Goal: Complete application form

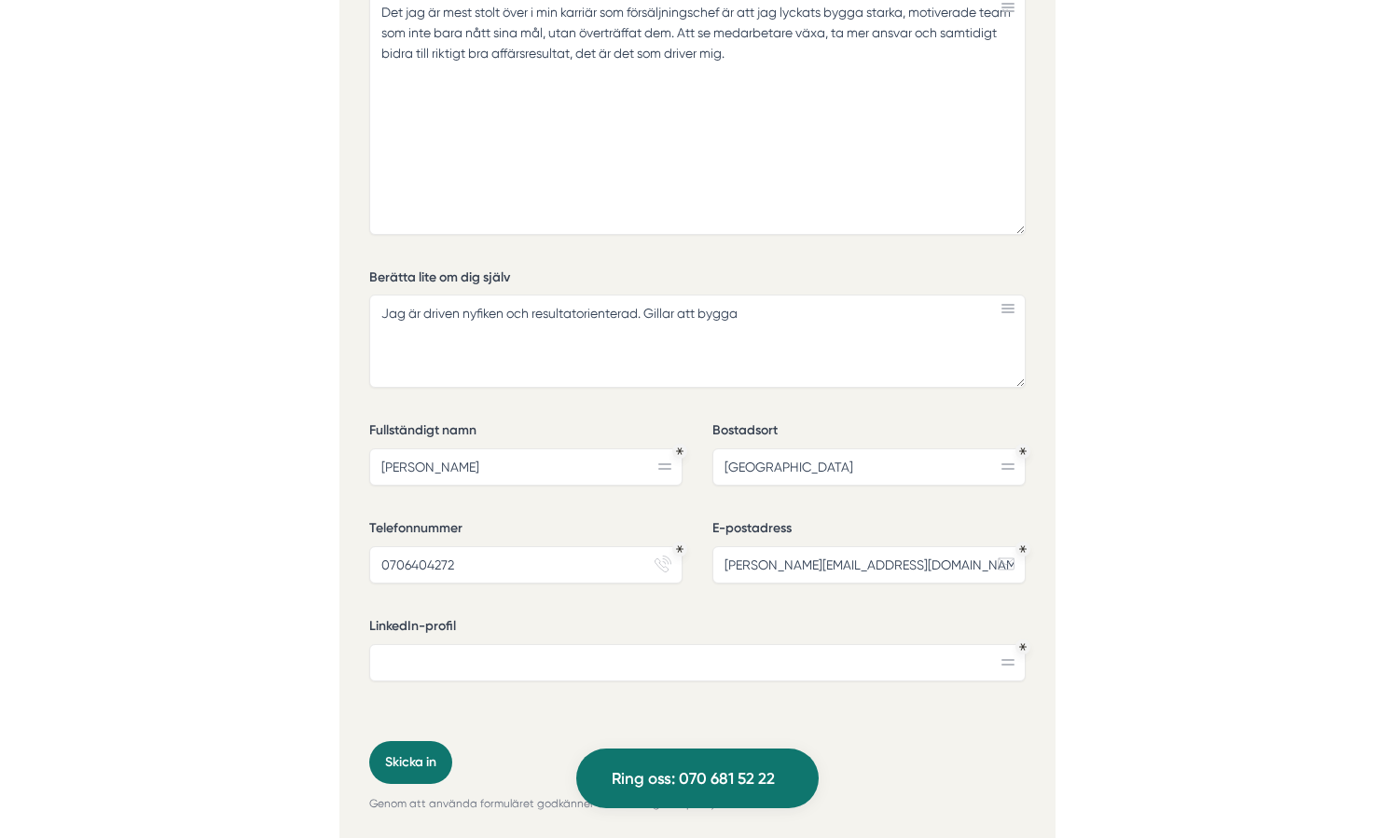
type input "[GEOGRAPHIC_DATA]"
drag, startPoint x: 758, startPoint y: 312, endPoint x: 648, endPoint y: 310, distance: 110.1
click at [648, 310] on textarea "Jag är driven nyfiken och resultatorienterad. Gillar att bygga" at bounding box center [697, 341] width 656 height 93
click at [743, 323] on textarea "Jag är driven nyfiken och resultatorienterad. Gillar att bygga" at bounding box center [697, 341] width 656 height 93
drag, startPoint x: 752, startPoint y: 308, endPoint x: 647, endPoint y: 311, distance: 104.5
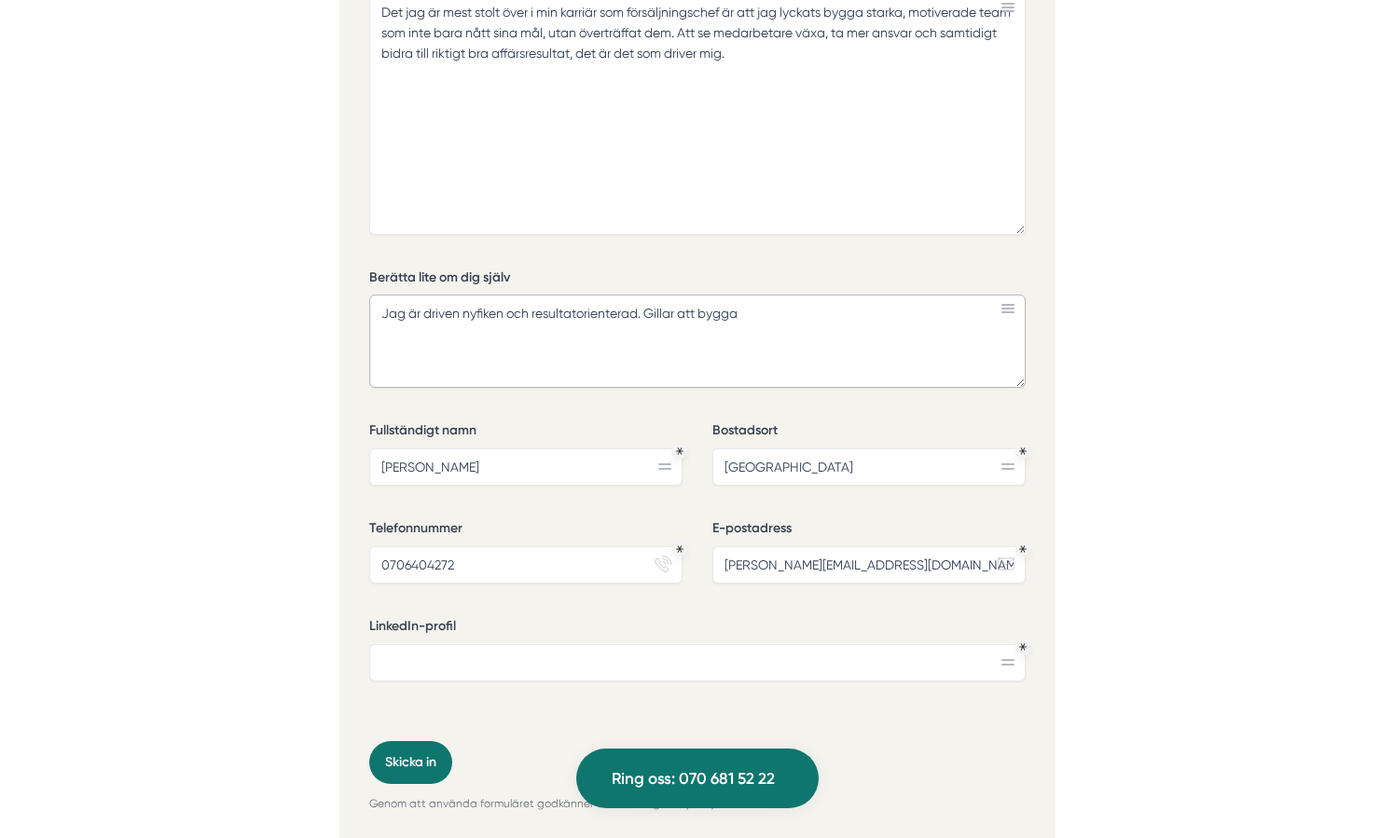
click at [647, 311] on textarea "Jag är driven nyfiken och resultatorienterad. Gillar att bygga" at bounding box center [697, 341] width 656 height 93
drag, startPoint x: 957, startPoint y: 311, endPoint x: 335, endPoint y: 308, distance: 622.0
paste textarea "har över 13 års erfarenhet inom försäljning, varav 6 år i ledande roller, främs…"
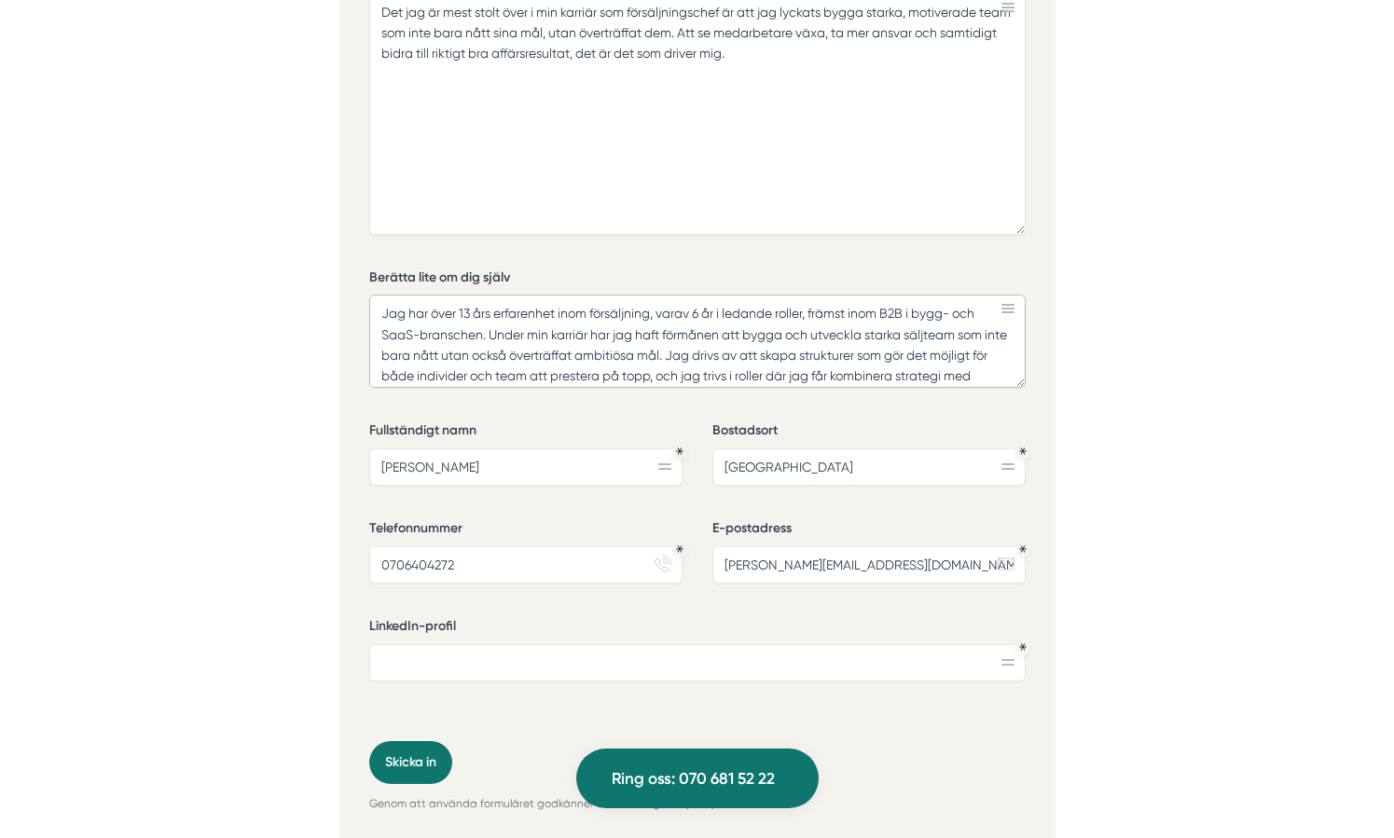
scroll to position [16, 0]
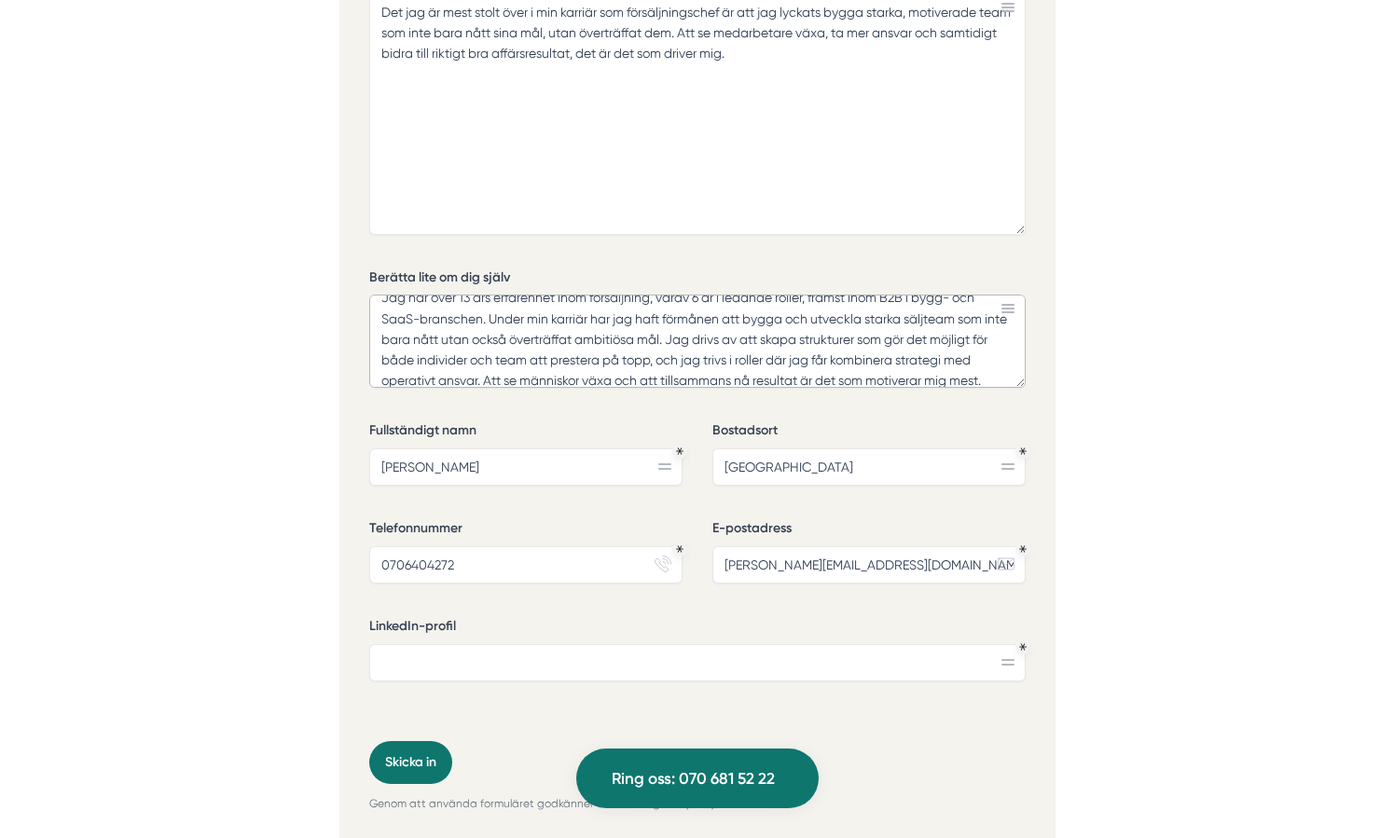
type textarea "Jag har över 13 års erfarenhet inom försäljning, varav 6 år i ledande roller, f…"
click at [1007, 659] on icon at bounding box center [1007, 662] width 13 height 7
click at [642, 659] on input "LinkedIn-profil" at bounding box center [697, 662] width 656 height 37
paste input "[DOMAIN_NAME][URL]"
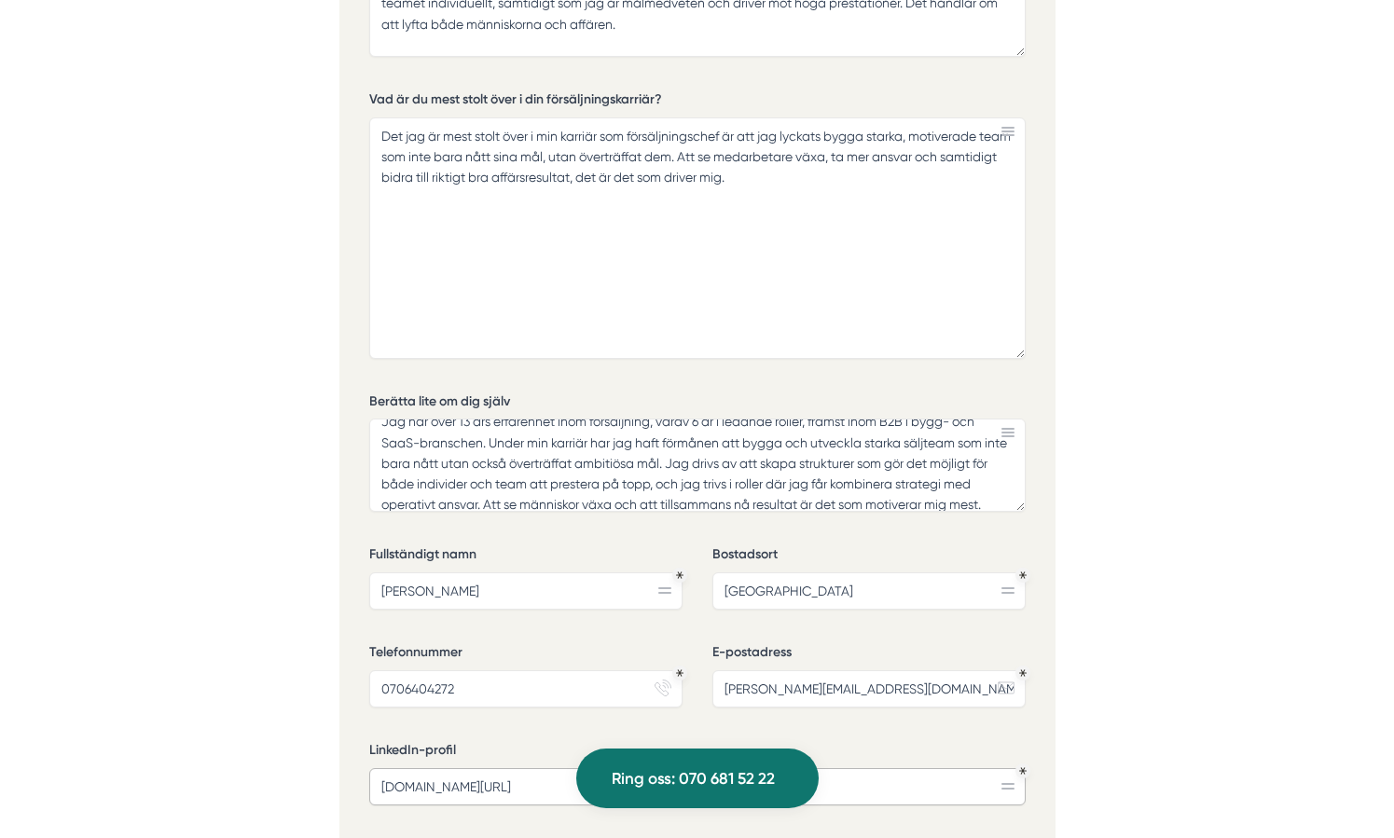
scroll to position [5890, 0]
type input "[DOMAIN_NAME][URL]"
drag, startPoint x: 831, startPoint y: 477, endPoint x: 831, endPoint y: 528, distance: 50.4
click at [831, 528] on div "Vilka ledarskapsuppgifter har du arbetat mest med? Rekrytering av säljare Coach…" at bounding box center [697, 254] width 656 height 1222
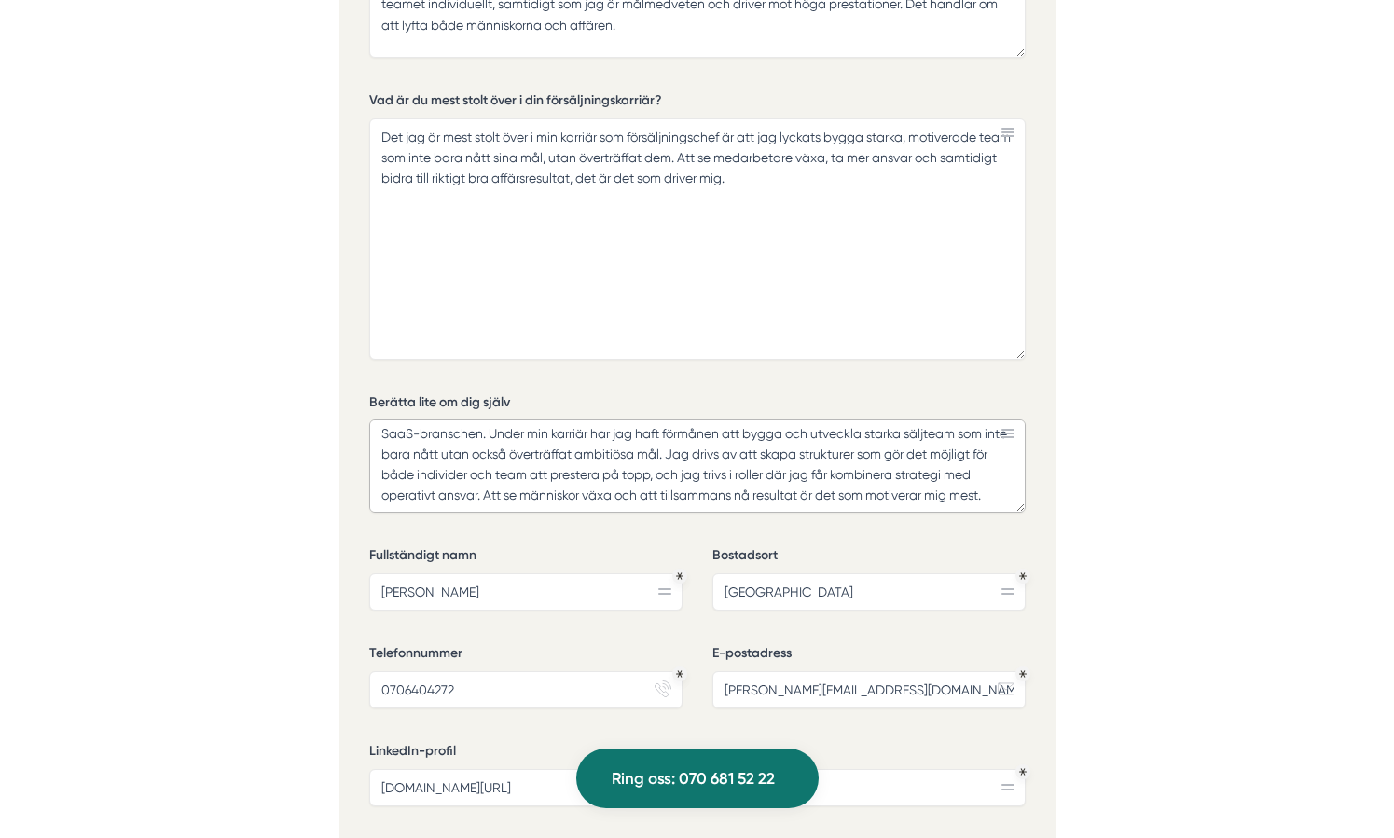
click at [729, 449] on textarea "Jag har över 13 års erfarenhet inom försäljning, varav 6 år i ledande roller, f…" at bounding box center [697, 466] width 656 height 93
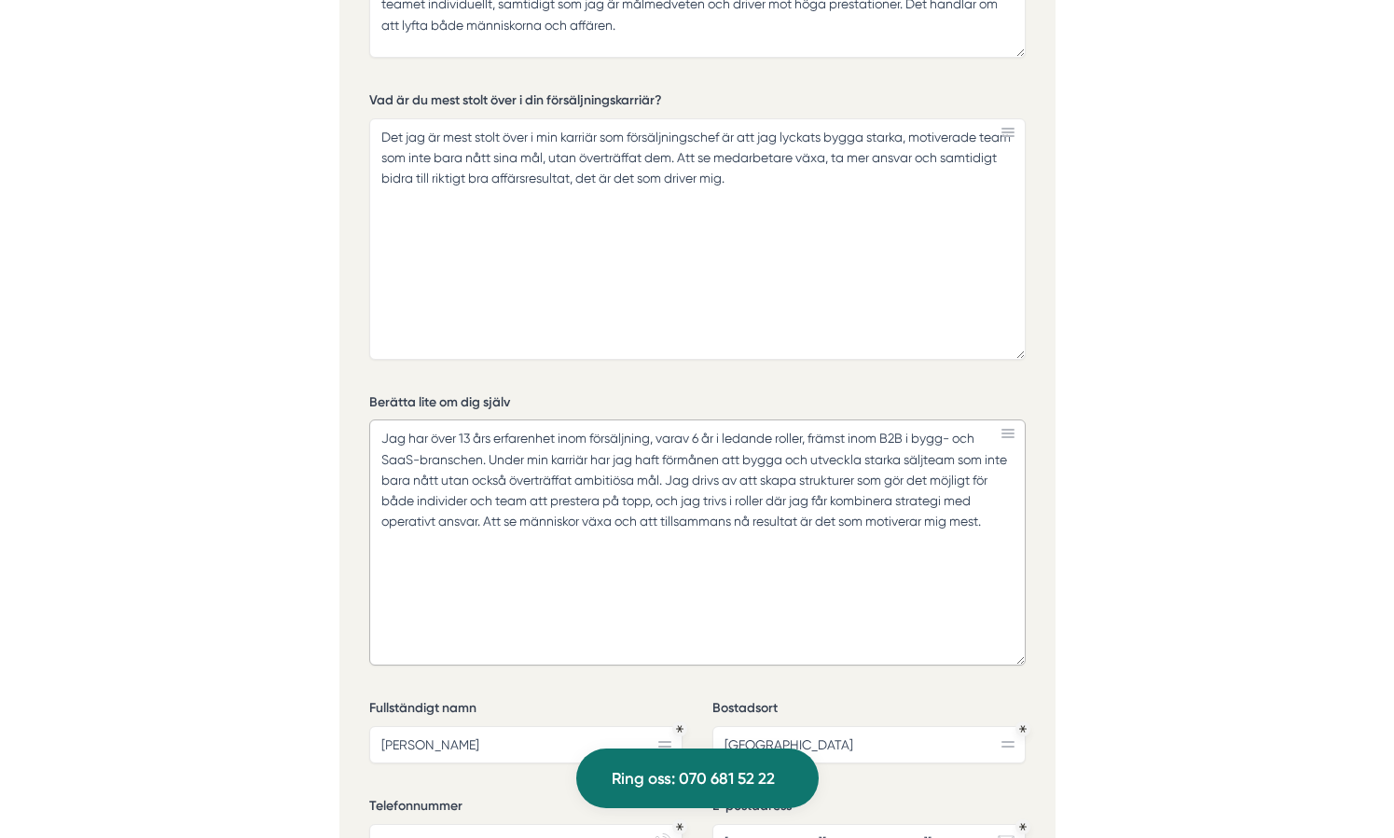
click at [1017, 656] on textarea "Jag har över 13 års erfarenhet inom försäljning, varav 6 år i ledande roller, f…" at bounding box center [697, 543] width 656 height 246
paste textarea "Jag är utbildad byggnadsingenjör, vilket ger mig en unik förståelse för bransch…"
drag, startPoint x: 724, startPoint y: 438, endPoint x: 810, endPoint y: 440, distance: 86.7
click at [810, 440] on textarea "Jag har över 13 års erfarenhet inom försäljning, varav 6 år i ledande roller, f…" at bounding box center [697, 542] width 656 height 245
drag, startPoint x: 923, startPoint y: 437, endPoint x: 881, endPoint y: 443, distance: 42.3
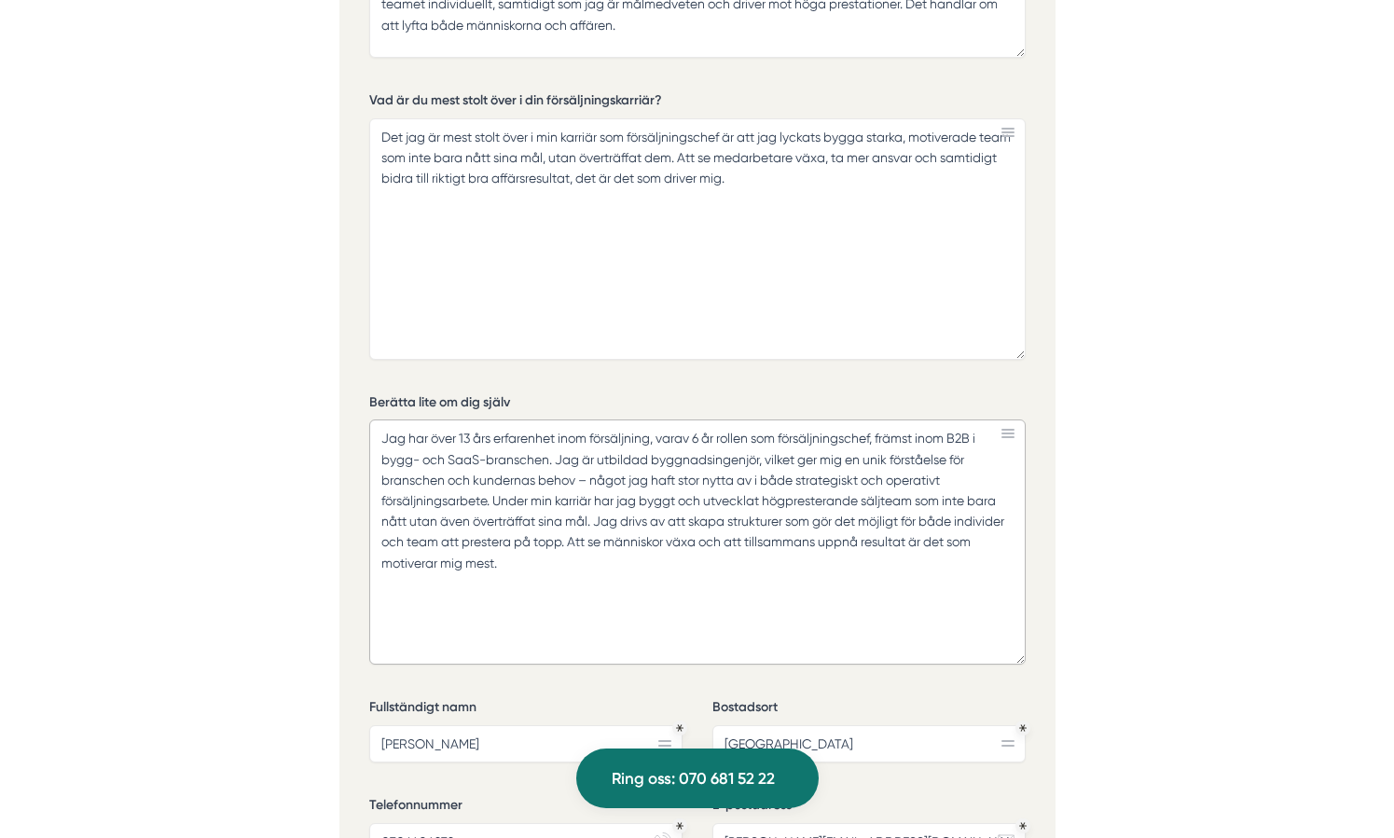
click at [881, 443] on textarea "Jag har över 13 års erfarenhet inom försäljning, varav 6 år rollen som försäljn…" at bounding box center [697, 542] width 656 height 245
click at [589, 484] on textarea "Jag har över 13 års erfarenhet inom försäljning, varav 6 år rollen som försäljn…" at bounding box center [697, 542] width 656 height 245
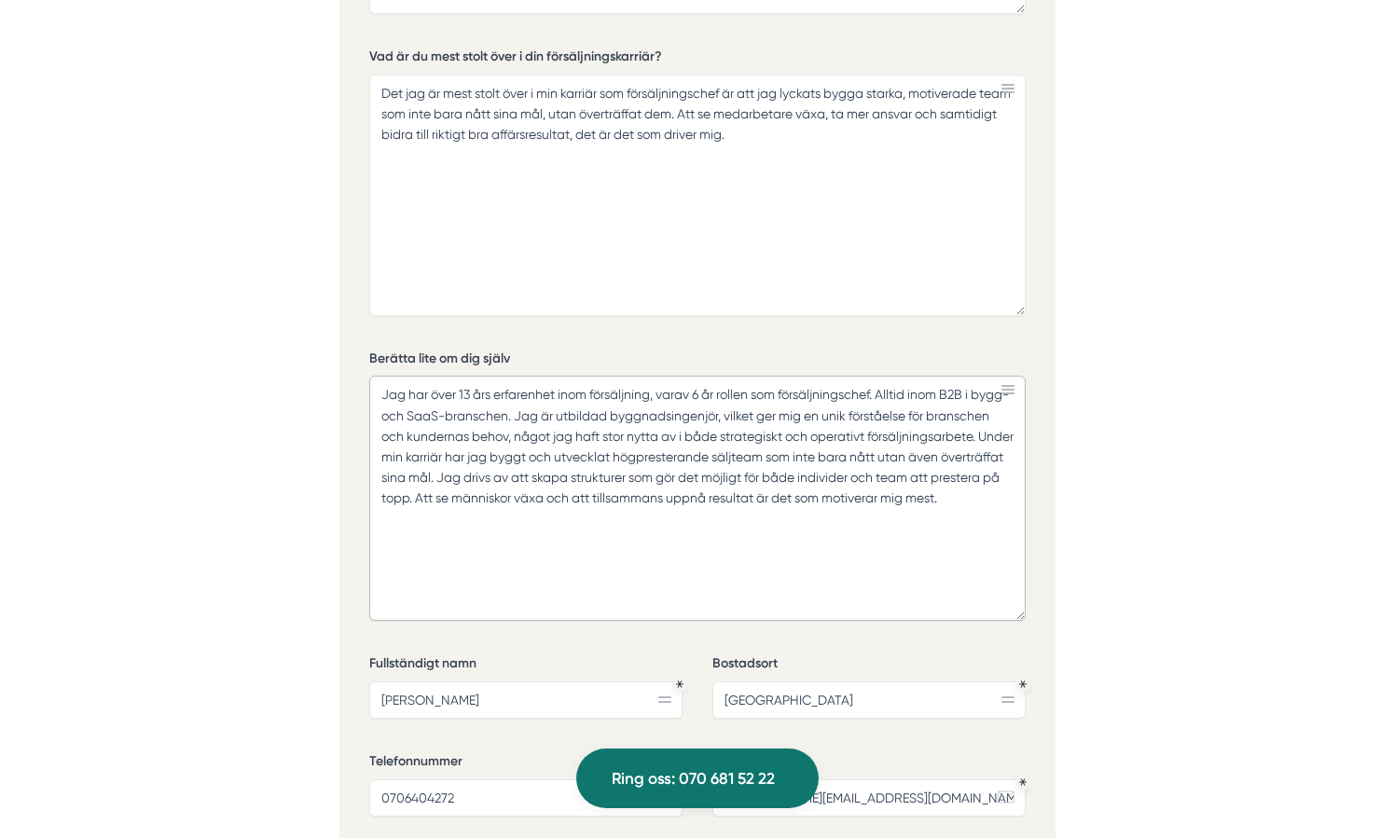
scroll to position [5955, 0]
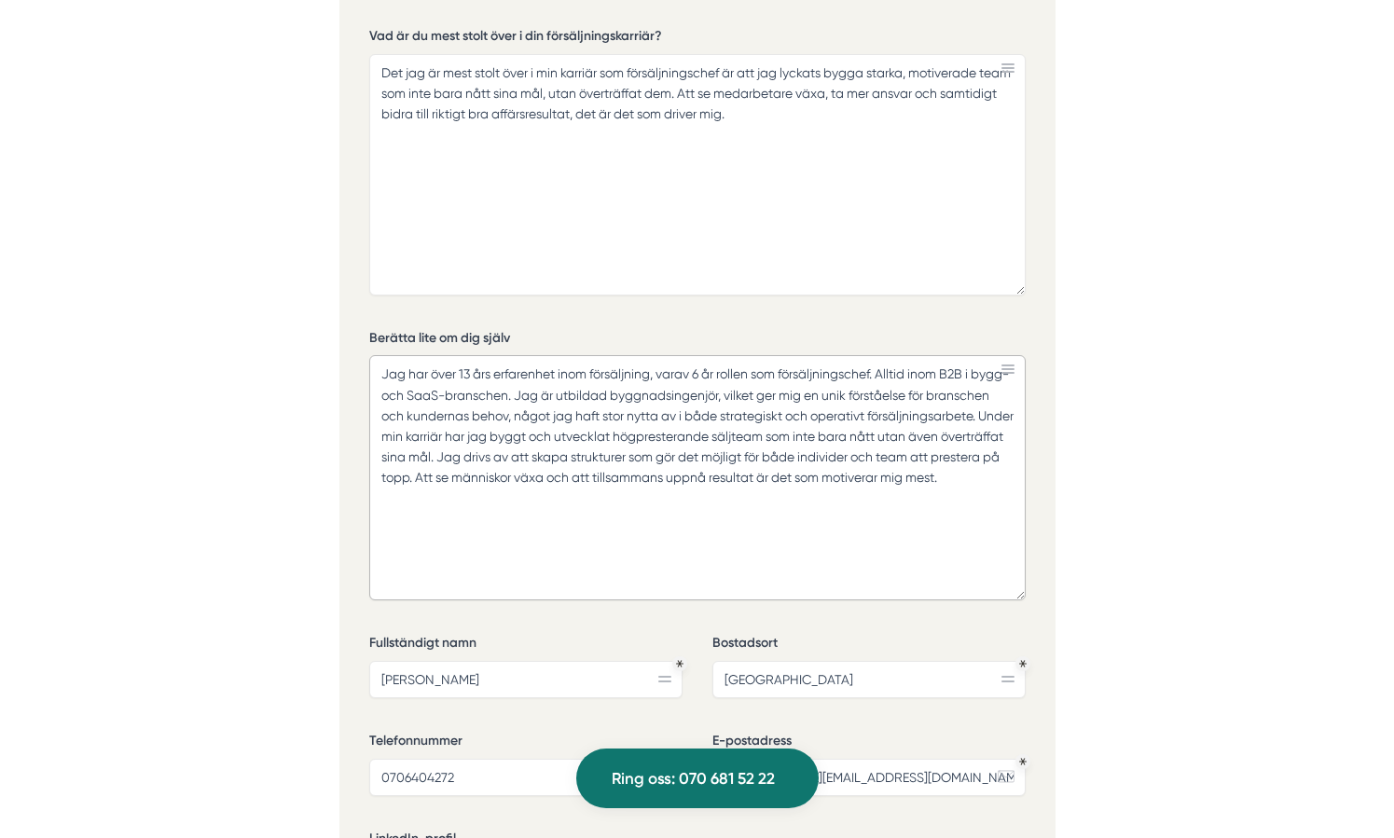
click at [682, 493] on textarea "Jag har över 13 års erfarenhet inom försäljning, varav 6 år rollen som försäljn…" at bounding box center [697, 477] width 656 height 245
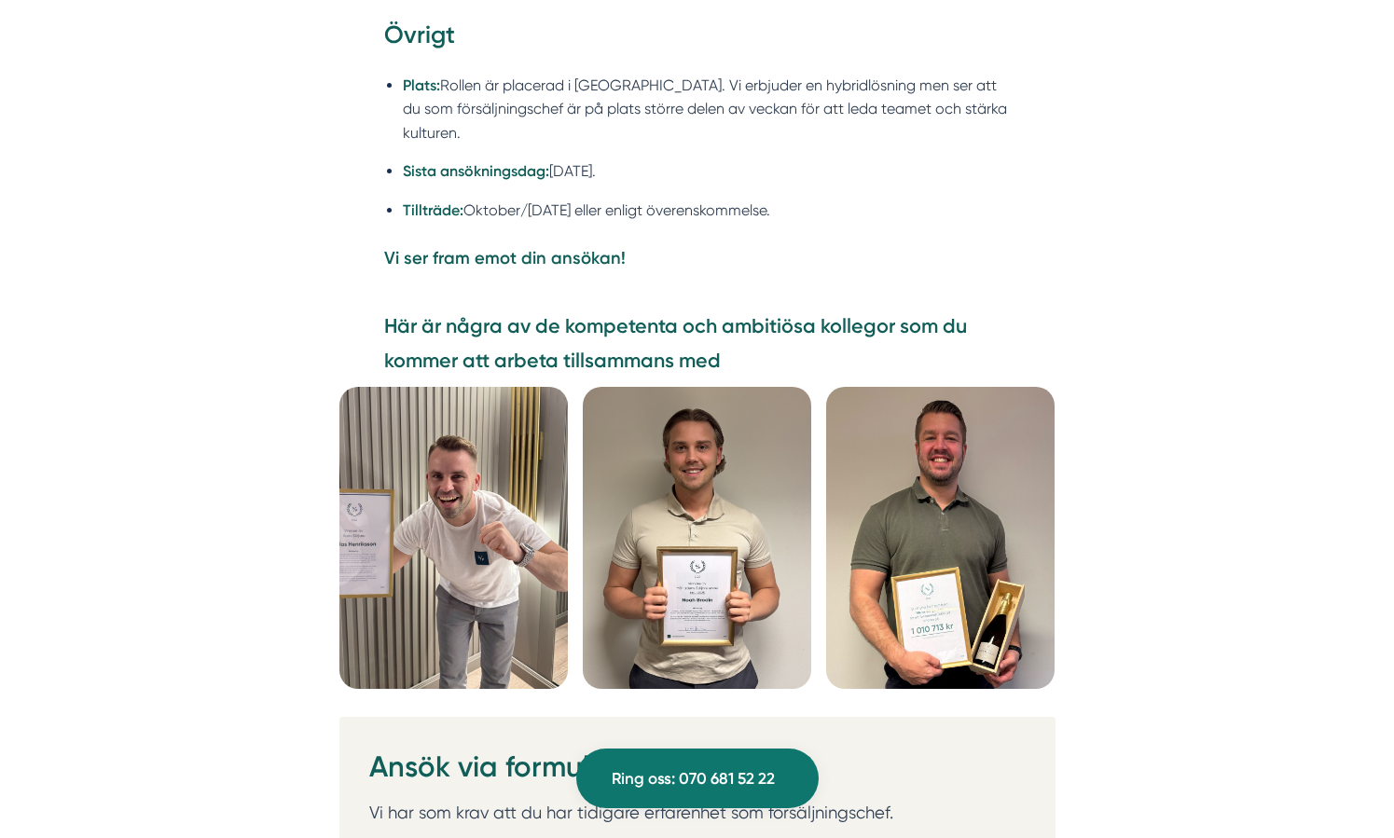
scroll to position [4695, 0]
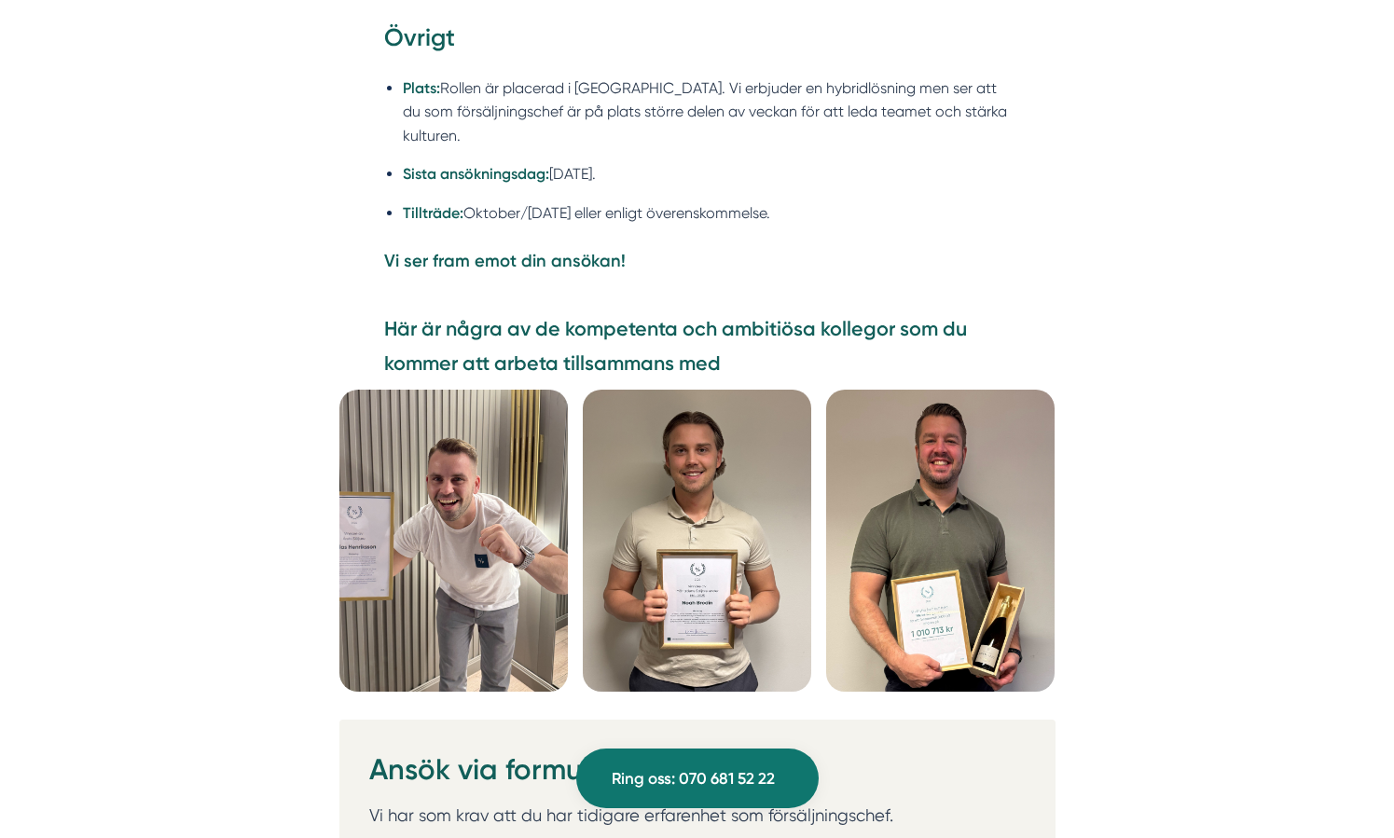
type textarea "Jag har över 13 års erfarenhet inom försäljning, varav 6 år rollen som försäljn…"
click at [522, 469] on img at bounding box center [453, 541] width 228 height 302
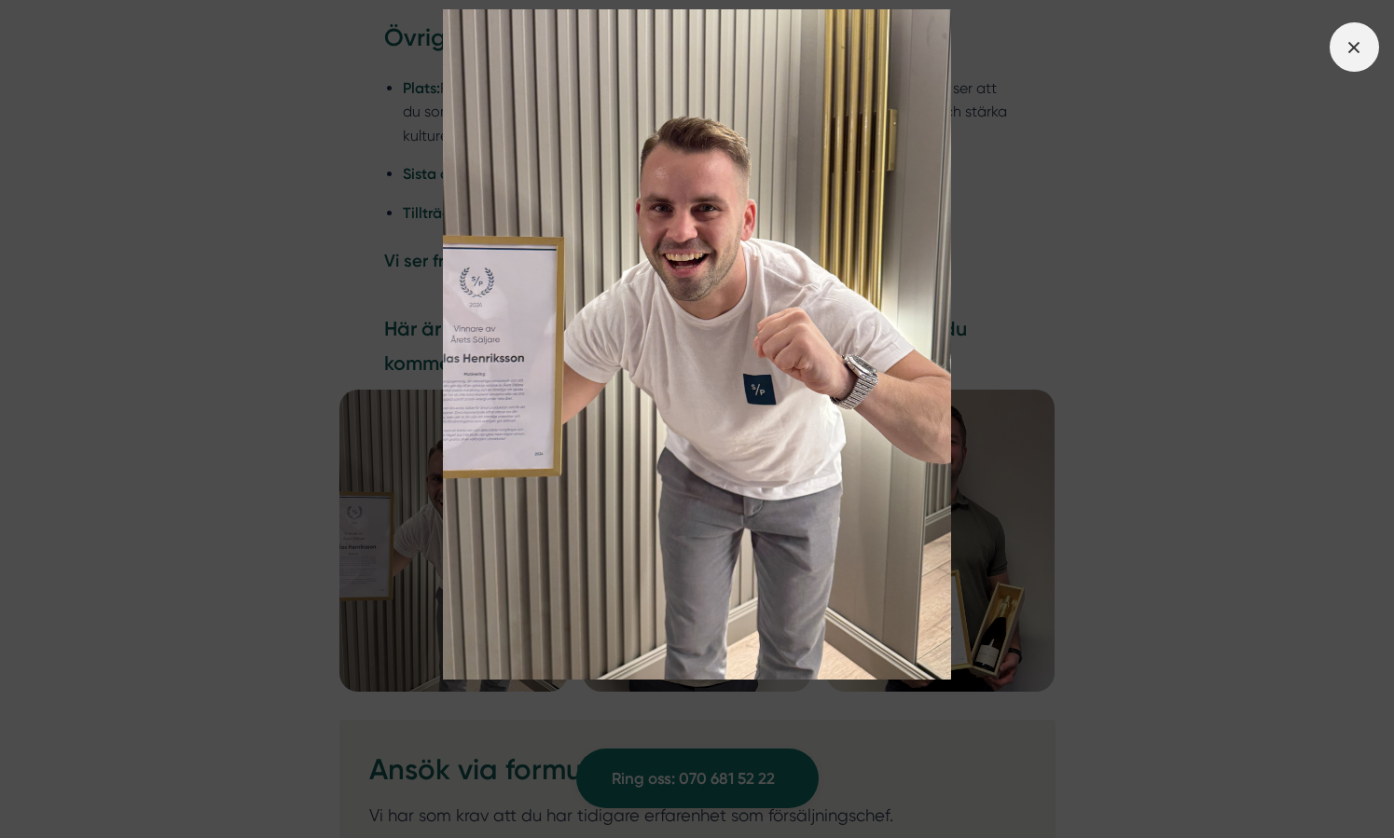
click at [1357, 57] on icon at bounding box center [1354, 47] width 21 height 21
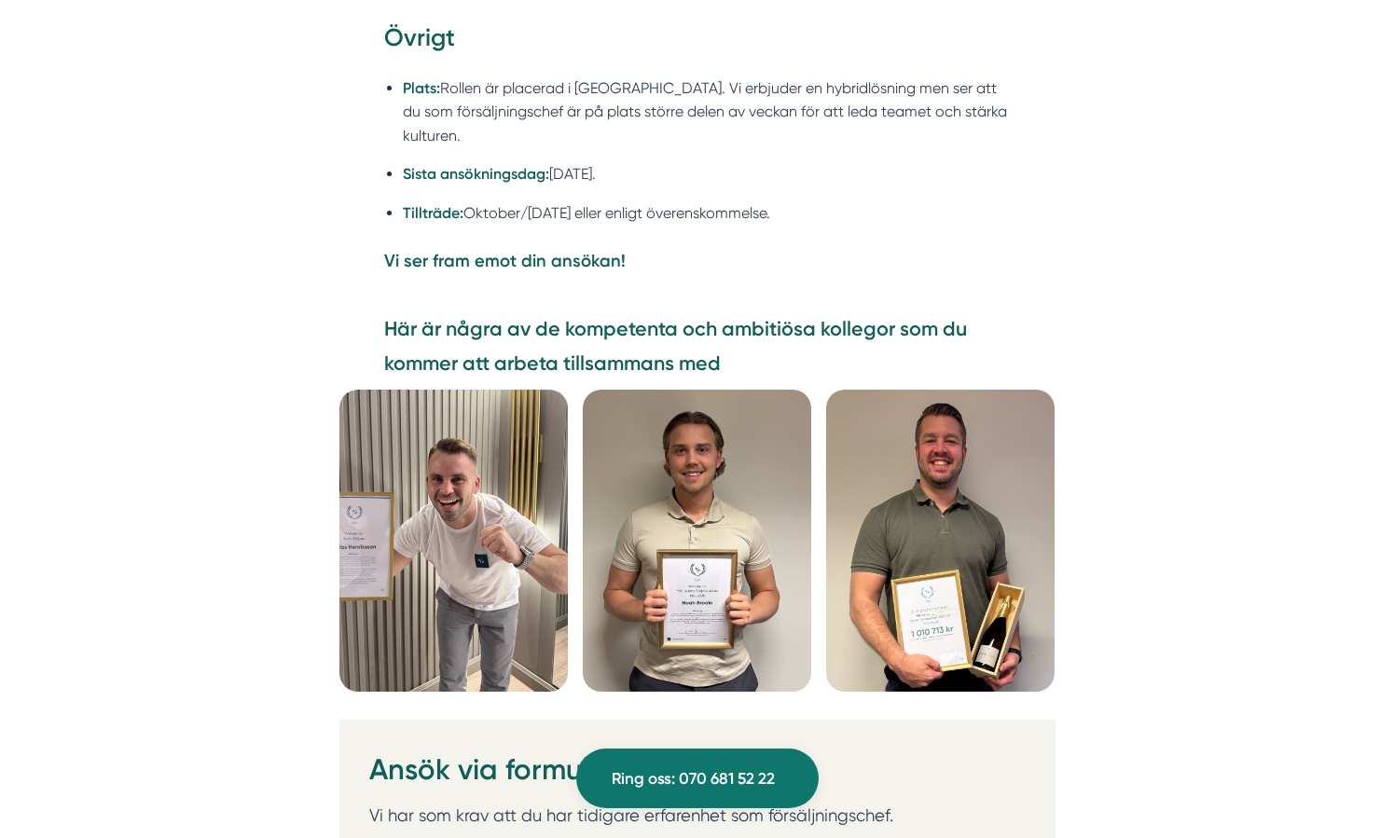
click at [718, 558] on img at bounding box center [697, 541] width 228 height 302
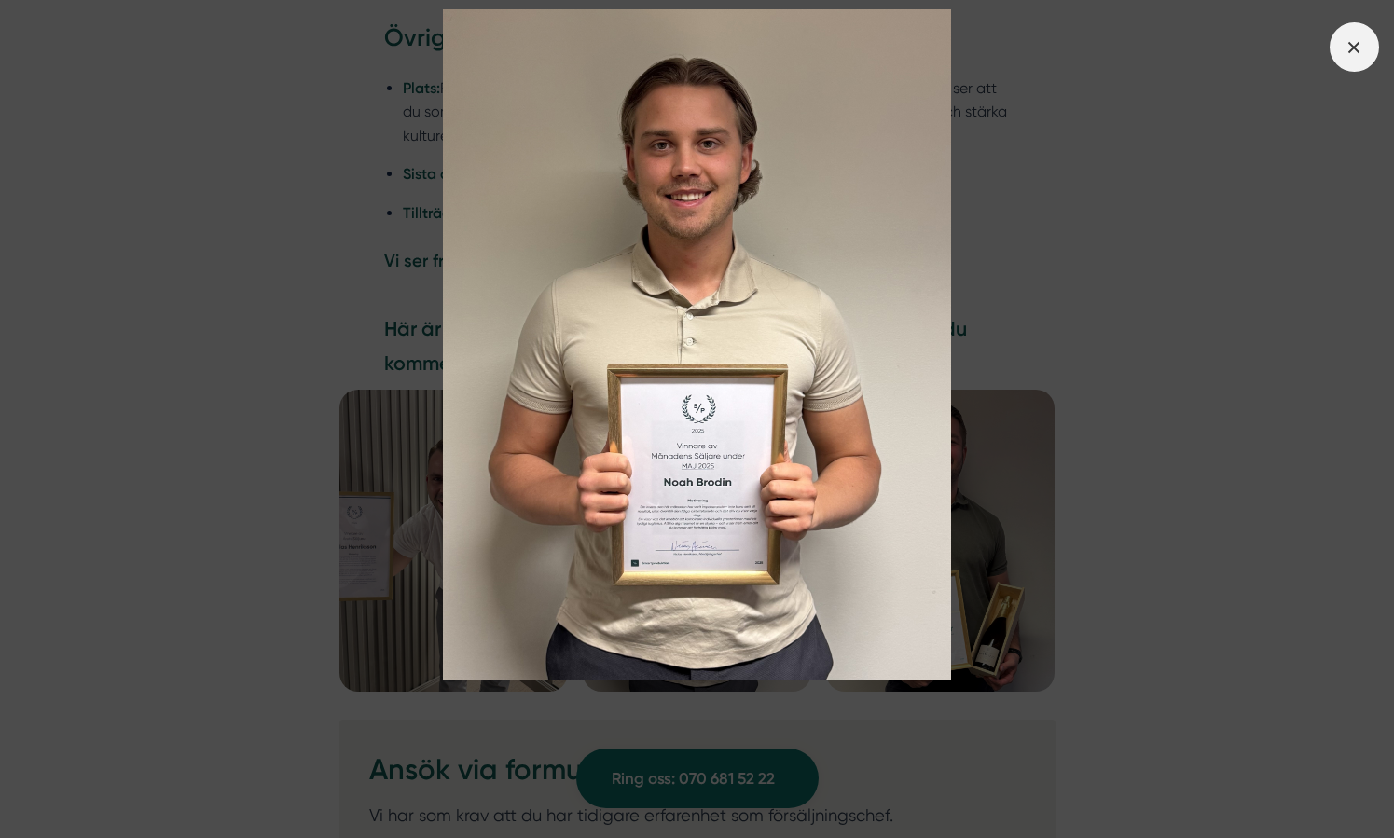
click at [1348, 56] on icon at bounding box center [1354, 47] width 21 height 21
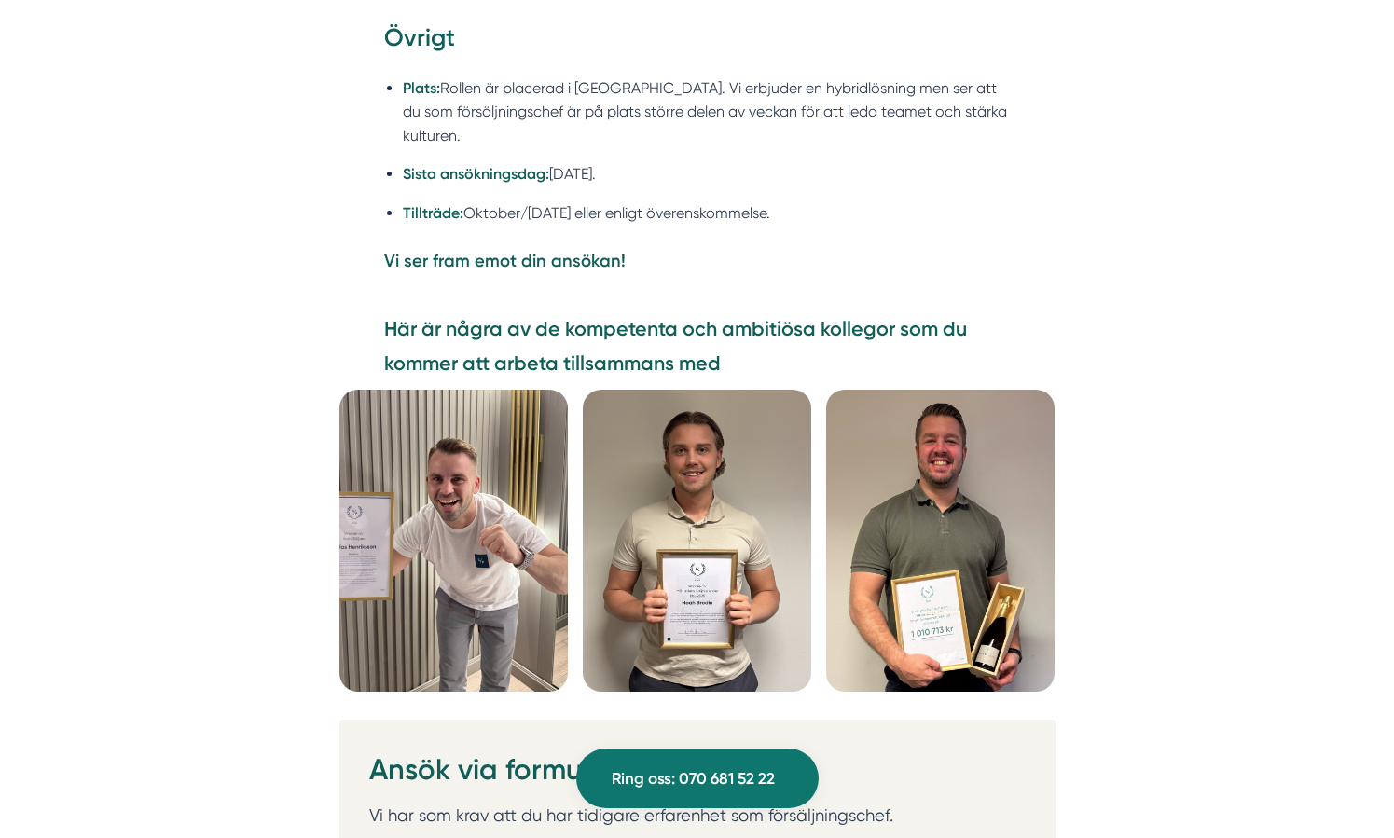
click at [932, 534] on img at bounding box center [940, 541] width 228 height 302
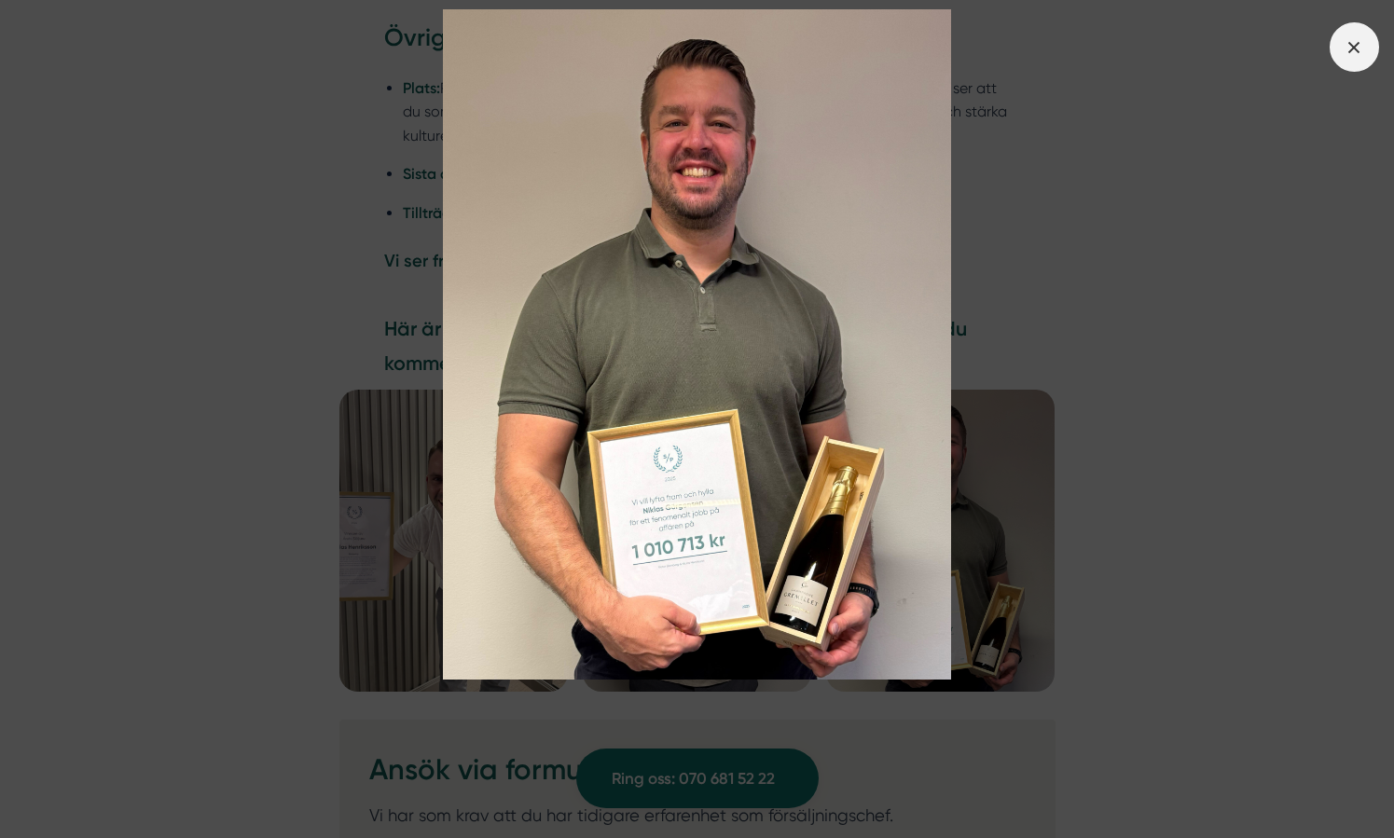
click at [1362, 48] on icon at bounding box center [1354, 47] width 21 height 21
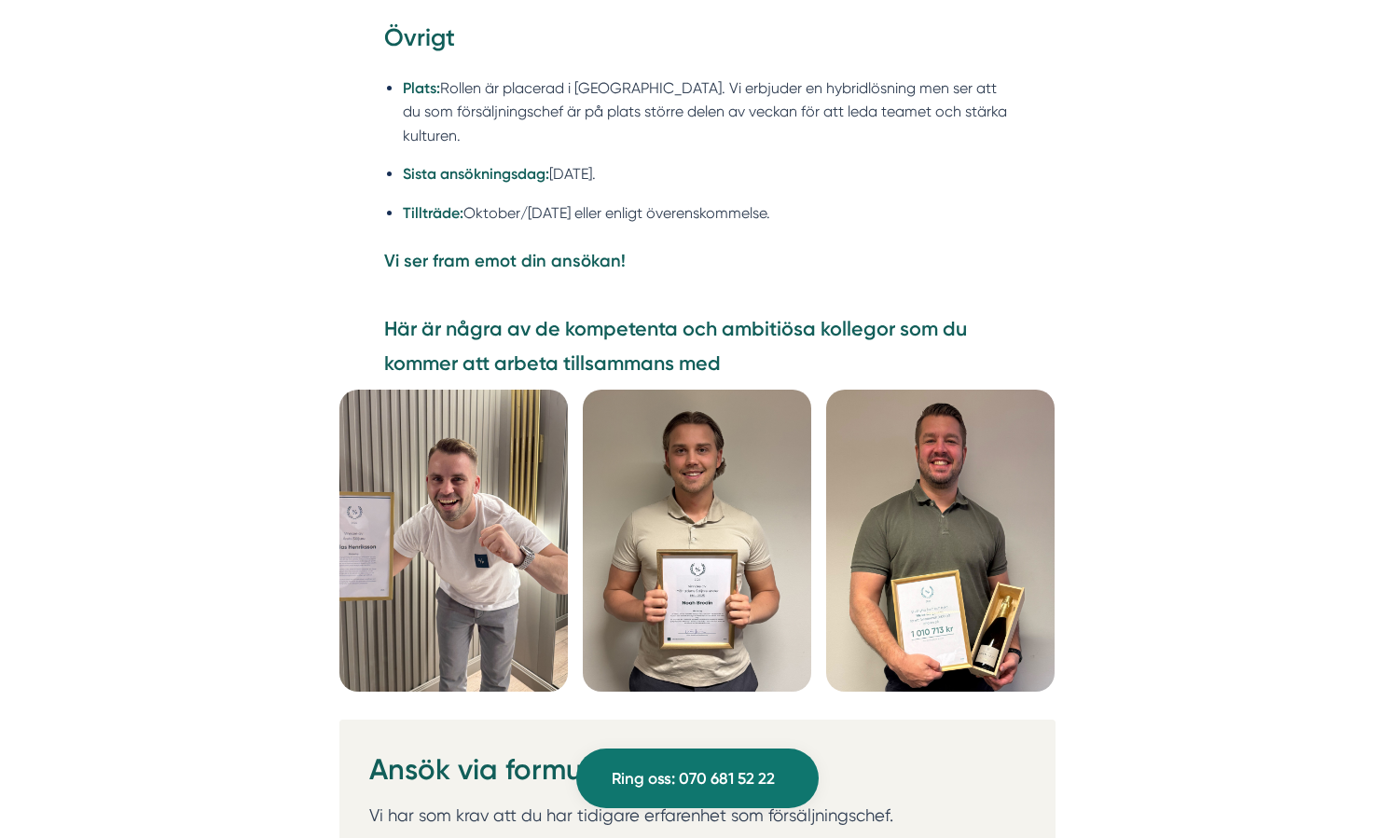
click at [434, 517] on img at bounding box center [453, 541] width 228 height 302
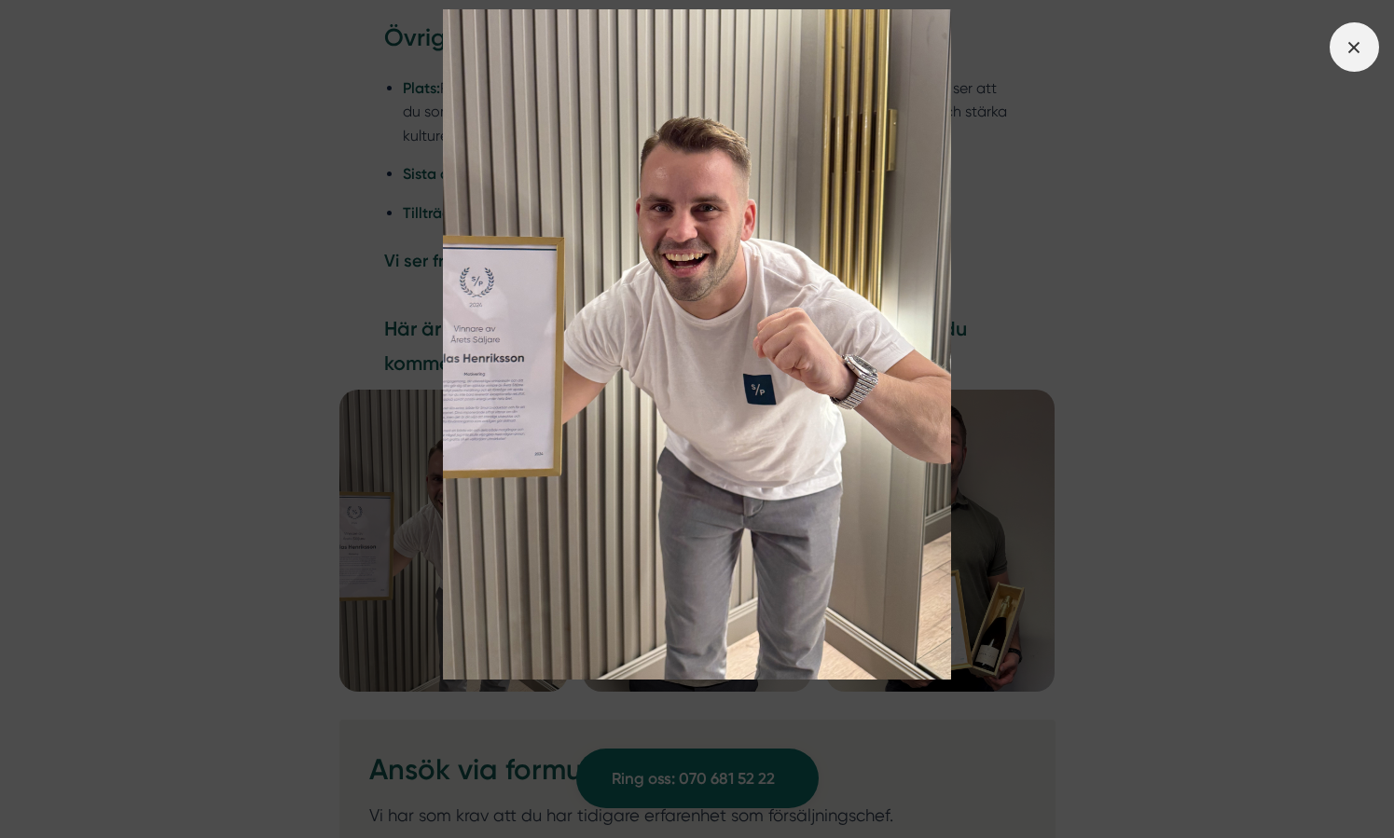
click at [1355, 48] on line at bounding box center [1354, 47] width 10 height 10
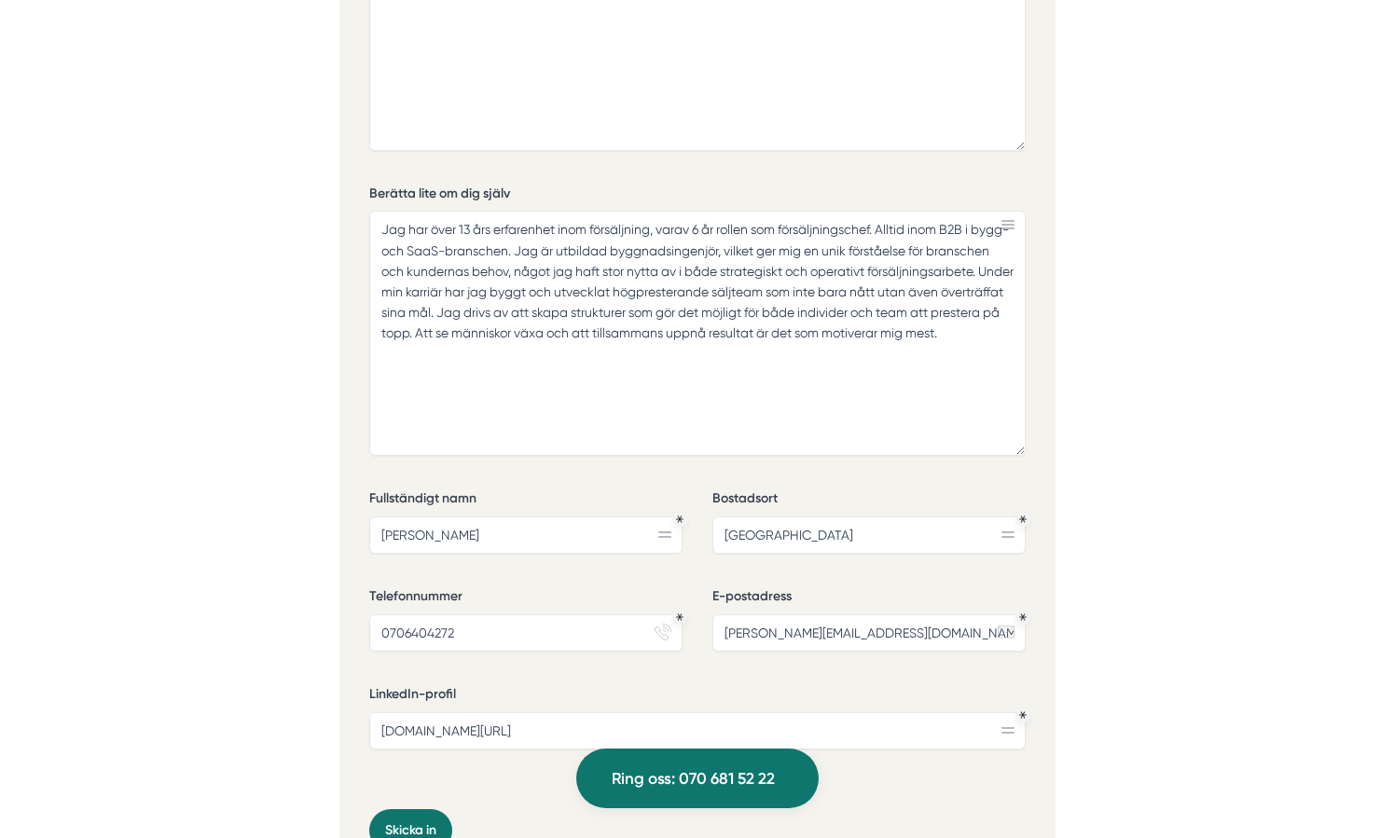
scroll to position [6257, 0]
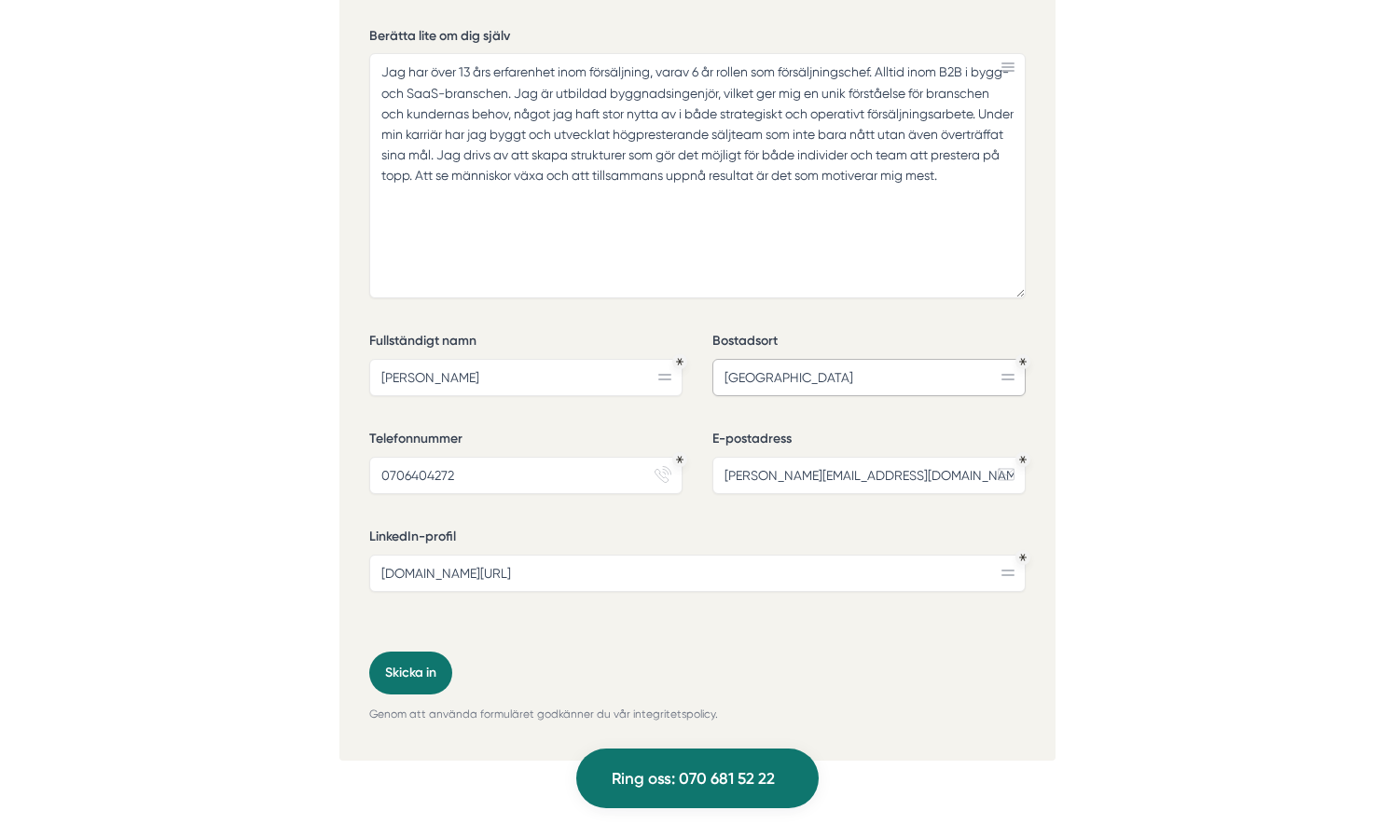
click at [814, 385] on input "[GEOGRAPHIC_DATA]" at bounding box center [868, 377] width 313 height 37
drag, startPoint x: 854, startPoint y: 381, endPoint x: 791, endPoint y: 379, distance: 63.5
click at [791, 379] on input "[GEOGRAPHIC_DATA] & [GEOGRAPHIC_DATA]" at bounding box center [868, 377] width 313 height 37
type input "[GEOGRAPHIC_DATA]"
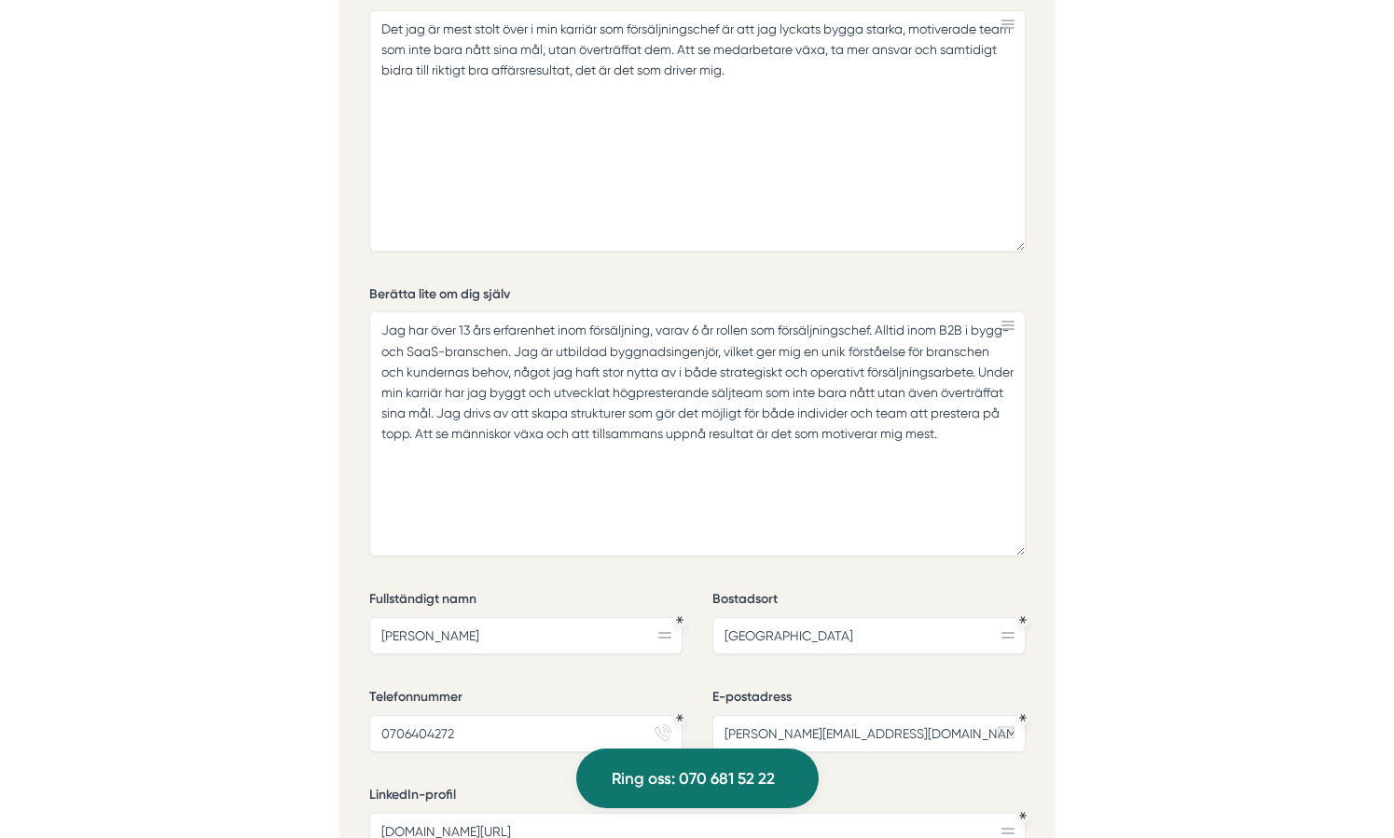
scroll to position [6022, 0]
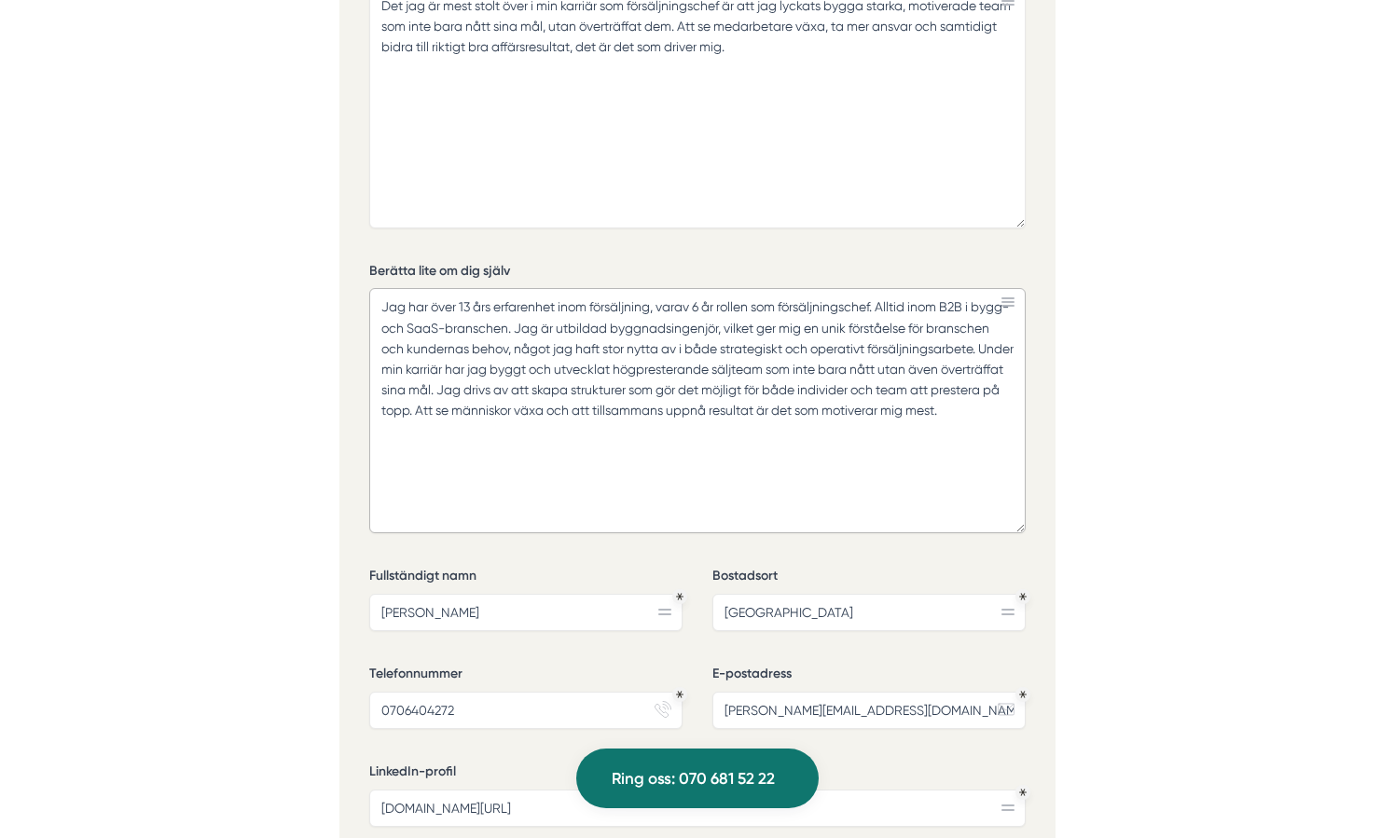
click at [555, 330] on textarea "Jag har över 13 års erfarenhet inom försäljning, varav 6 år rollen som försäljn…" at bounding box center [697, 410] width 656 height 245
paste textarea "[DATE] leder jag ett nationellt säljteam med 13 fält- och innesäljare runt om i…"
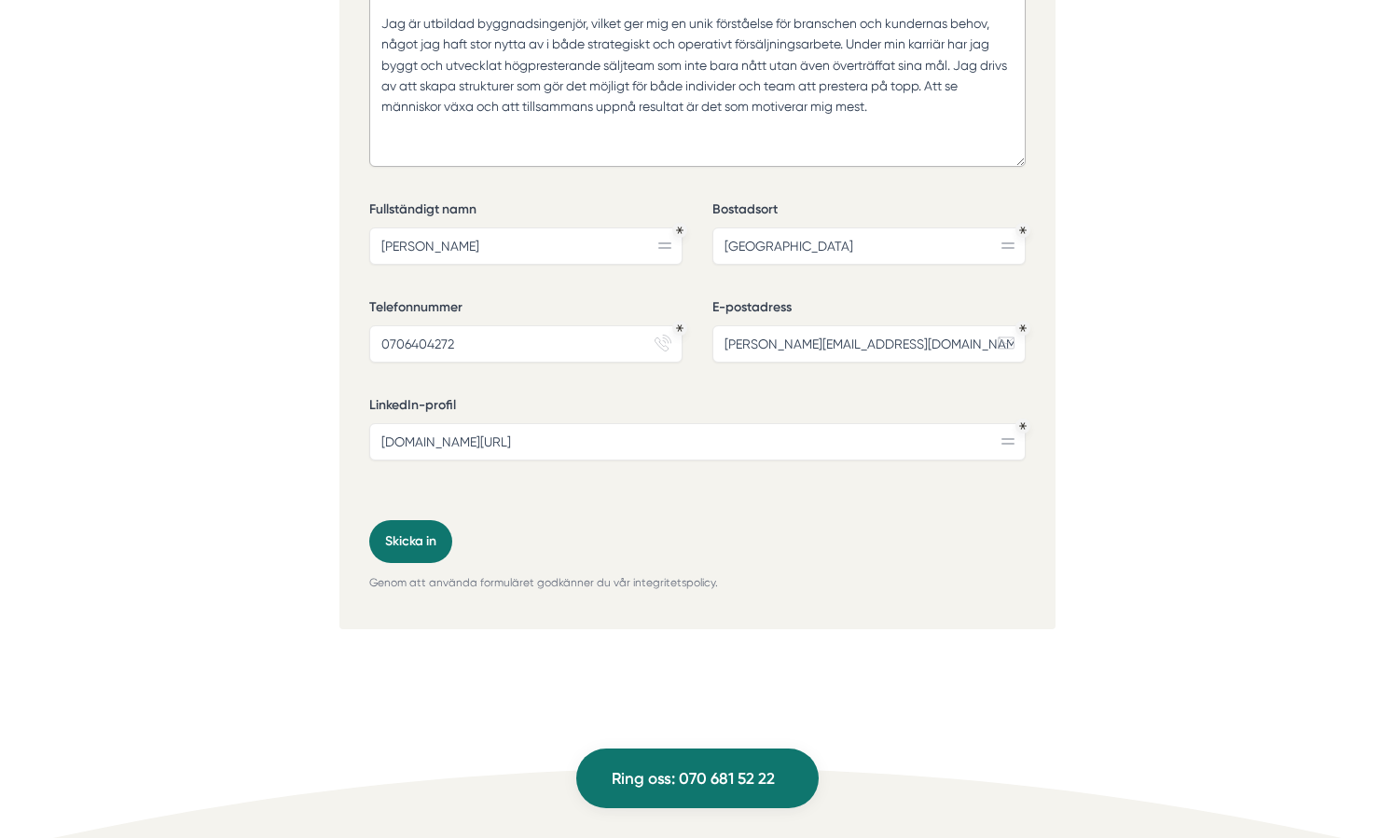
scroll to position [6389, 0]
drag, startPoint x: 539, startPoint y: 21, endPoint x: 477, endPoint y: 19, distance: 61.6
click at [477, 19] on textarea "Jag har över 13 års erfarenhet inom försäljning, varav 6 år rollen som försäljn…" at bounding box center [697, 43] width 656 height 245
click at [601, 50] on textarea "Jag har över 13 års erfarenhet inom försäljning, varav 6 år rollen som försäljn…" at bounding box center [697, 43] width 656 height 245
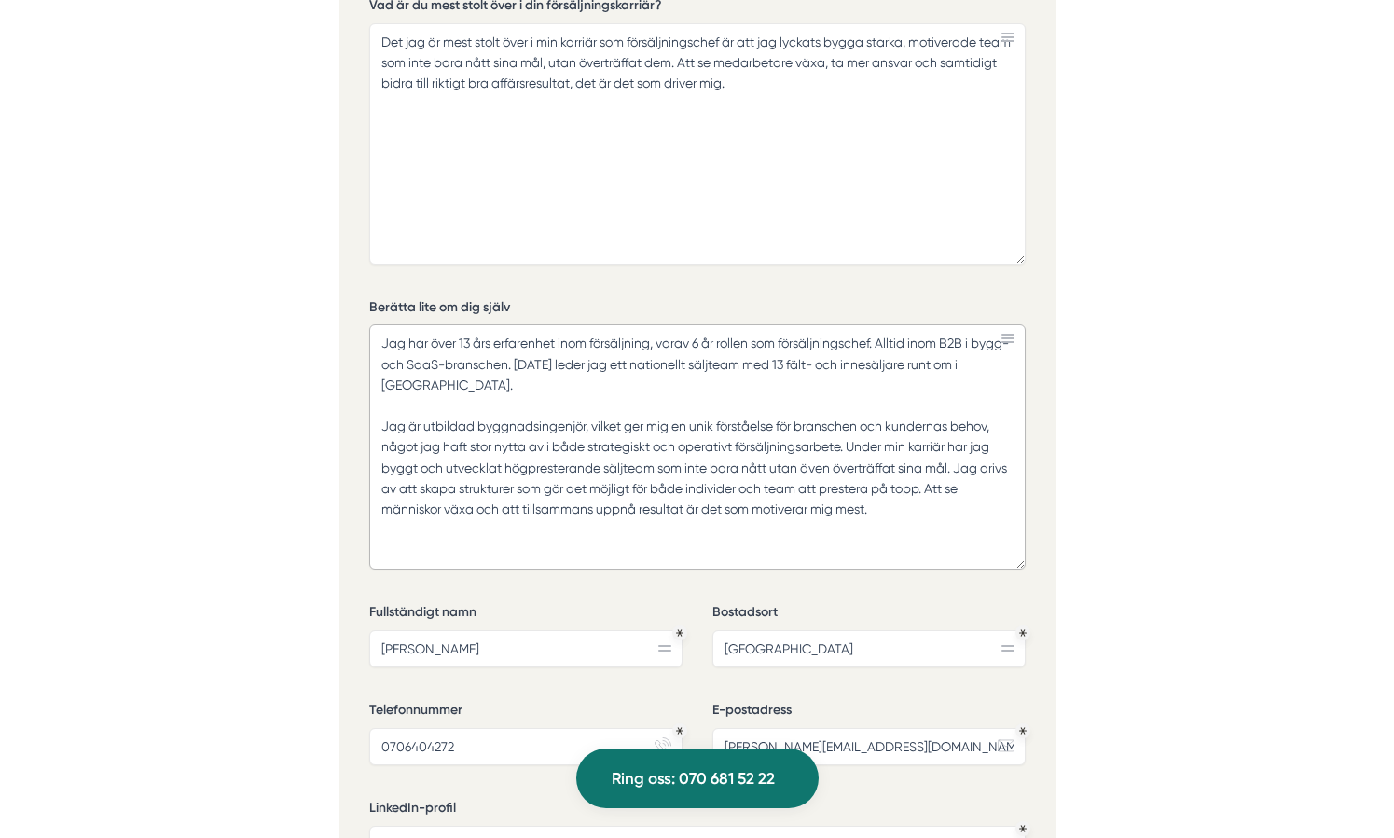
scroll to position [5973, 0]
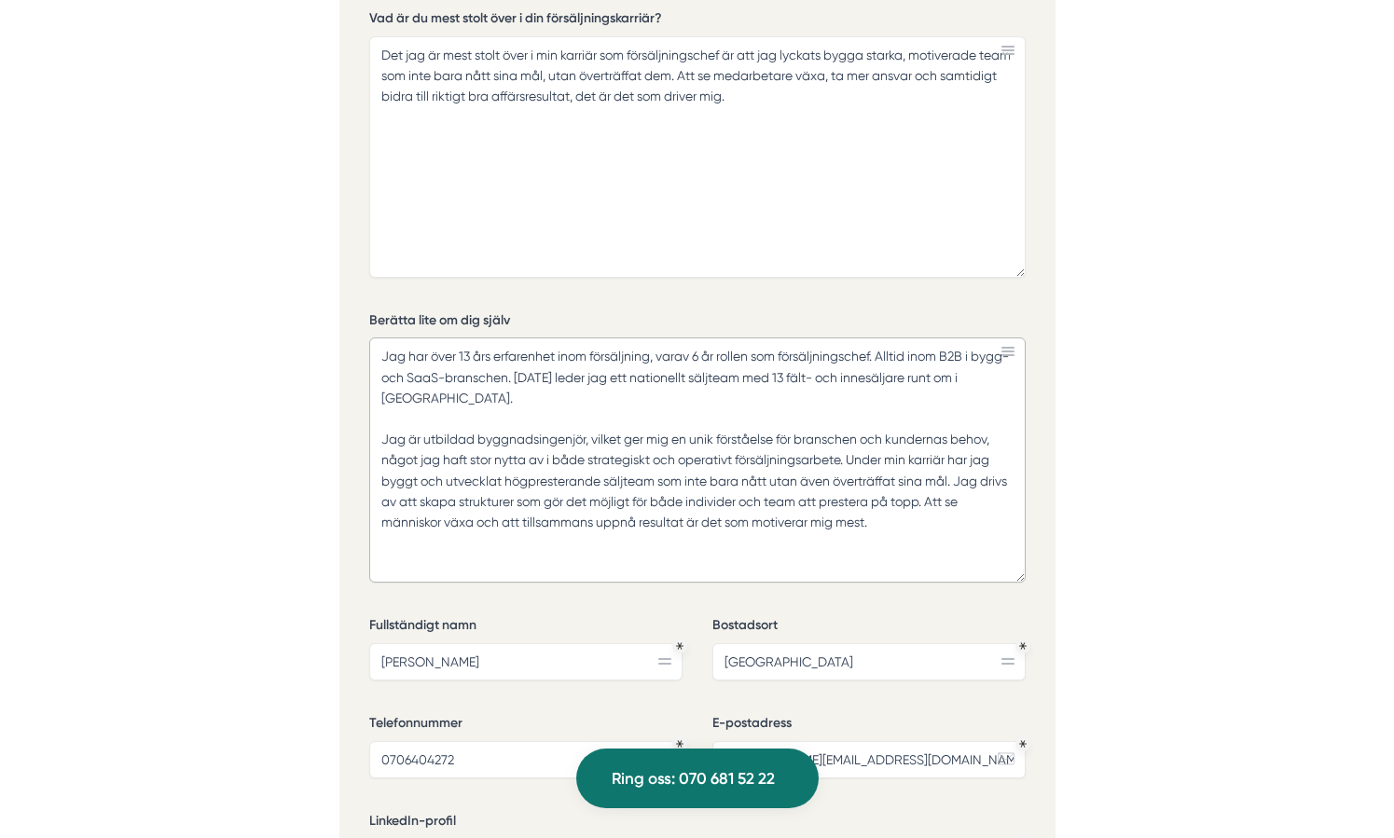
click at [941, 380] on textarea "Jag har över 13 års erfarenhet inom försäljning, varav 6 år rollen som försäljn…" at bounding box center [697, 460] width 656 height 245
drag, startPoint x: 414, startPoint y: 378, endPoint x: 478, endPoint y: 380, distance: 64.4
click at [478, 380] on textarea "Jag har över 13 års erfarenhet inom försäljning, varav 6 år rollen som försäljn…" at bounding box center [697, 460] width 656 height 245
type textarea "Jag har över 13 års erfarenhet inom försäljning, varav 6 år rollen som försäljn…"
click at [598, 421] on textarea "Jag har över 13 års erfarenhet inom försäljning, varav 6 år rollen som försäljn…" at bounding box center [697, 460] width 656 height 245
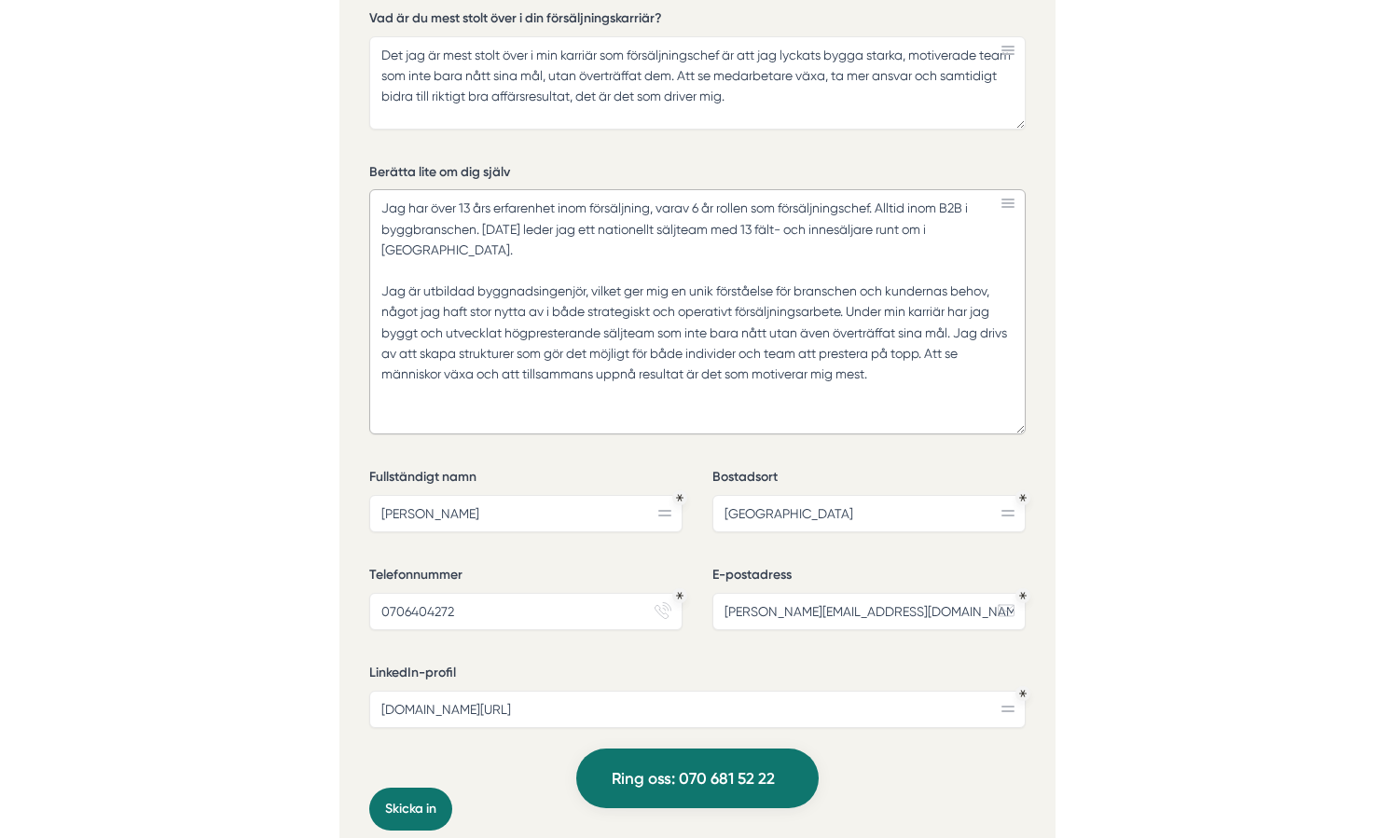
click at [1027, 116] on div "Ansök via formuläret nedan Vi har som krav att du har tidigare erfarenhet som f…" at bounding box center [697, 169] width 716 height 1455
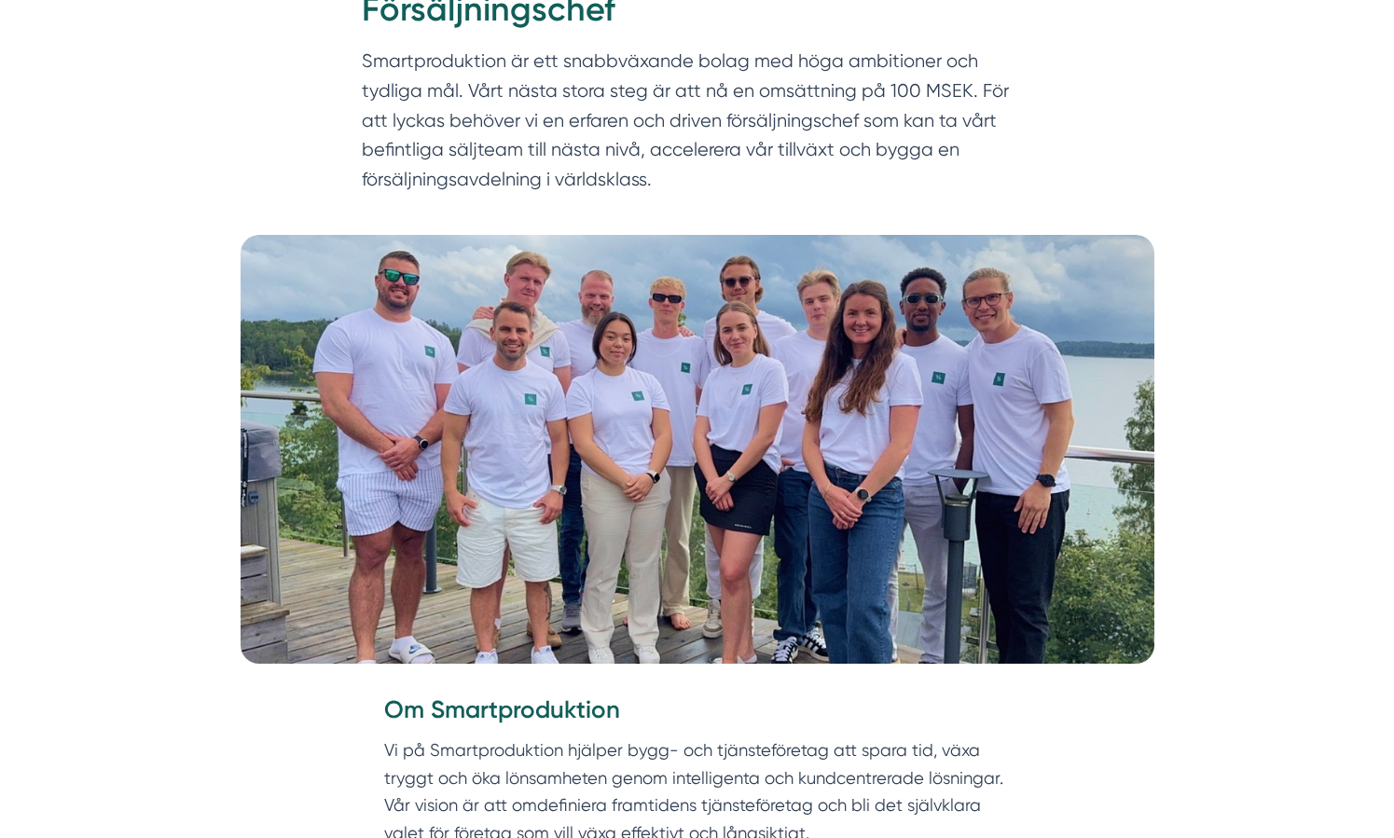
scroll to position [285, 0]
